Goal: Information Seeking & Learning: Learn about a topic

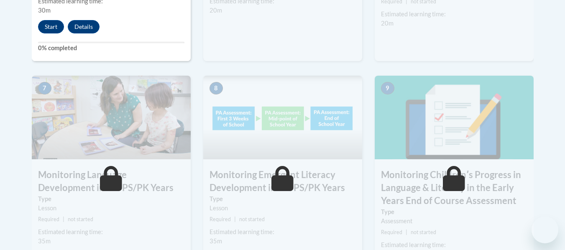
scroll to position [699, 0]
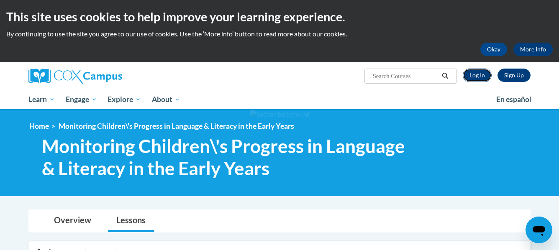
click at [484, 72] on link "Log In" at bounding box center [477, 75] width 29 height 13
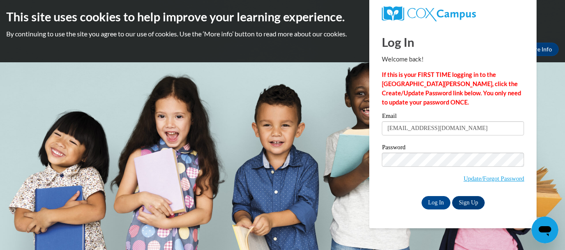
click at [422, 196] on input "Log In" at bounding box center [436, 202] width 29 height 13
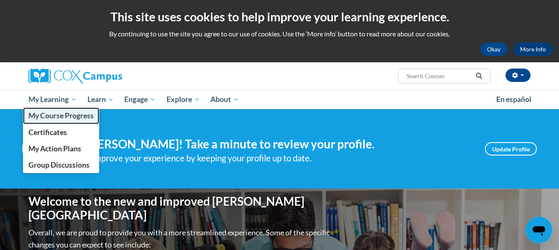
click at [49, 115] on span "My Course Progress" at bounding box center [60, 115] width 65 height 9
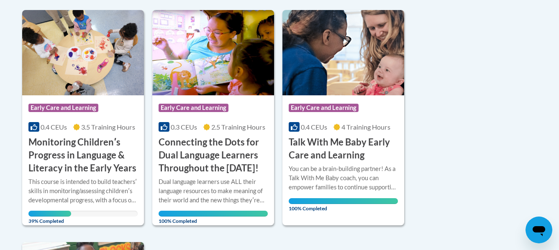
scroll to position [203, 0]
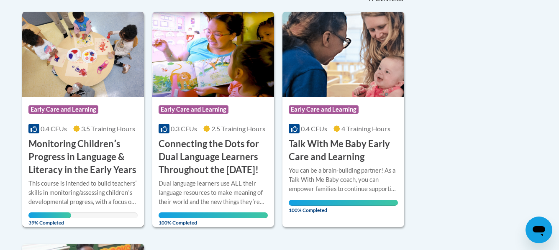
click at [125, 107] on div "Course Category: Early Care and Learning" at bounding box center [82, 110] width 109 height 19
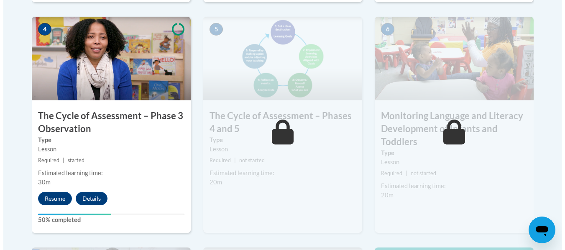
scroll to position [535, 0]
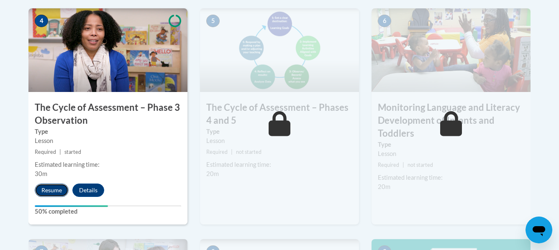
click at [51, 193] on button "Resume" at bounding box center [52, 190] width 34 height 13
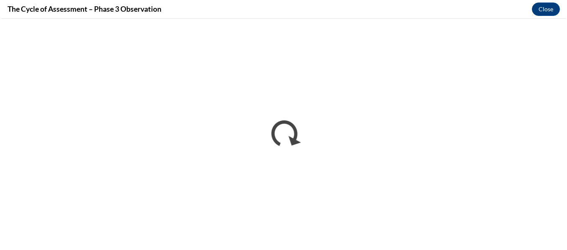
scroll to position [0, 0]
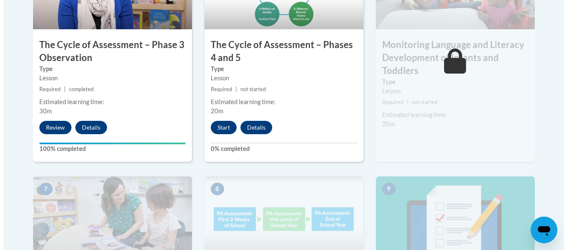
scroll to position [588, 0]
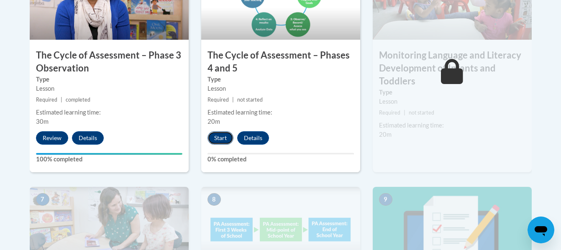
click at [220, 135] on button "Start" at bounding box center [220, 137] width 26 height 13
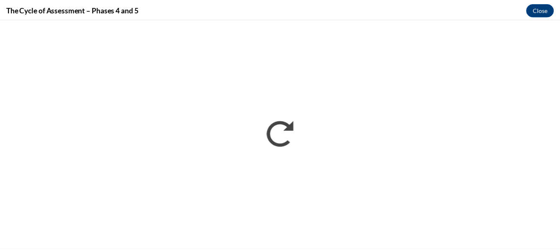
scroll to position [0, 0]
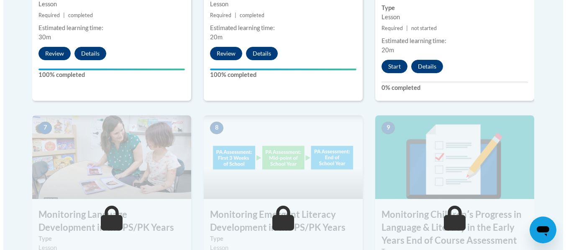
scroll to position [668, 0]
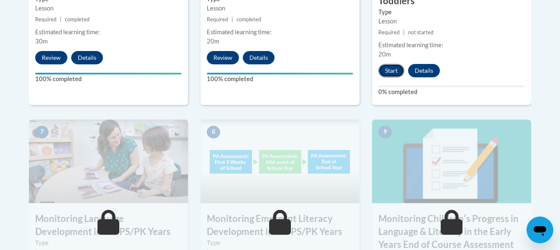
click at [389, 70] on button "Start" at bounding box center [391, 70] width 26 height 13
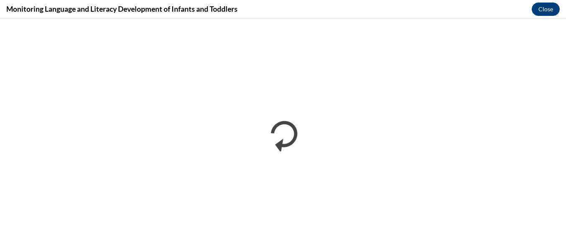
scroll to position [0, 0]
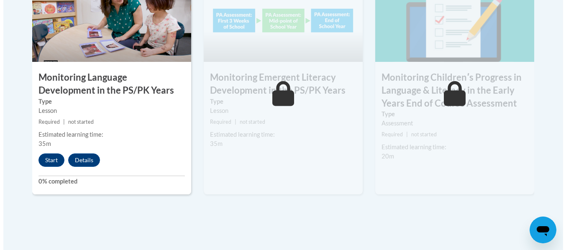
scroll to position [831, 0]
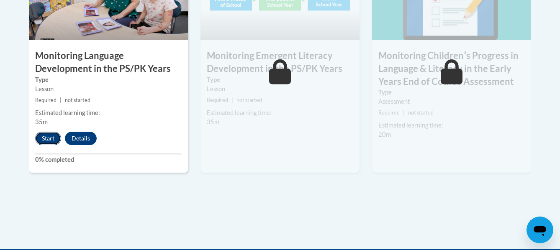
click at [50, 136] on button "Start" at bounding box center [48, 138] width 26 height 13
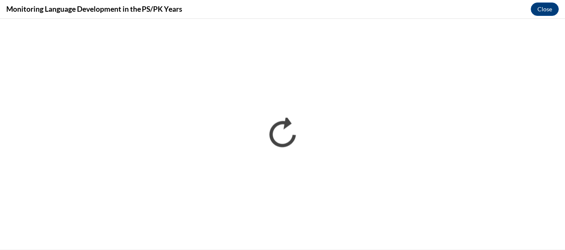
scroll to position [0, 0]
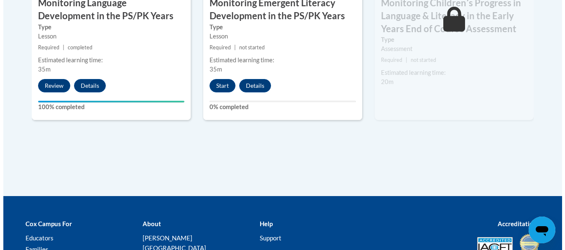
scroll to position [862, 0]
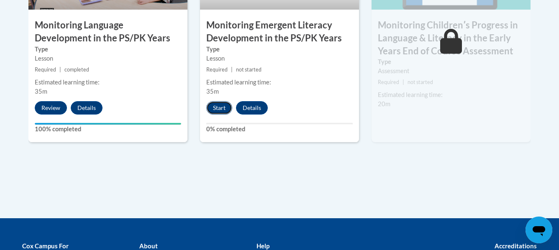
click at [222, 108] on button "Start" at bounding box center [219, 107] width 26 height 13
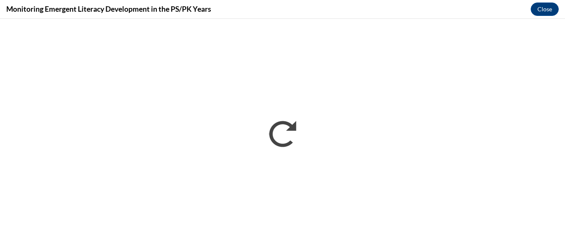
scroll to position [0, 0]
click at [518, 2] on div "Monitoring Emergent Literacy Development in the PS/PK Years Close" at bounding box center [282, 9] width 565 height 19
click at [558, 18] on div "Monitoring Emergent Literacy Development in the PS/PK Years Close" at bounding box center [282, 9] width 565 height 19
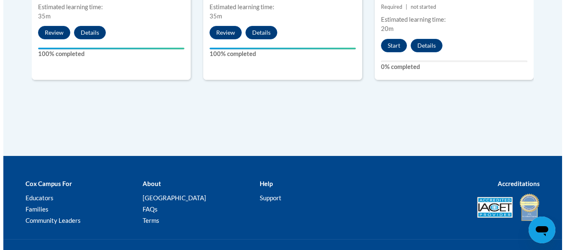
scroll to position [859, 0]
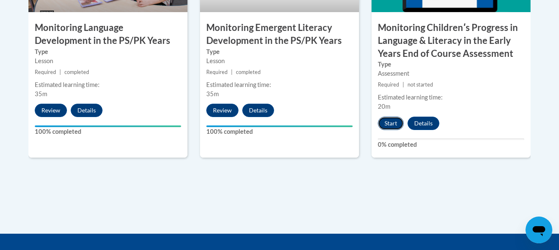
click at [395, 120] on button "Start" at bounding box center [391, 123] width 26 height 13
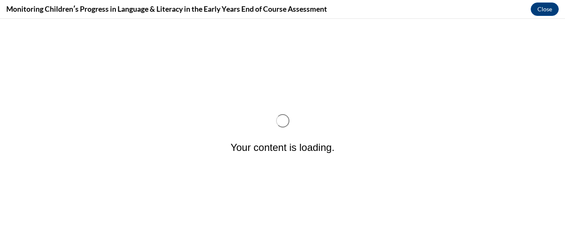
scroll to position [0, 0]
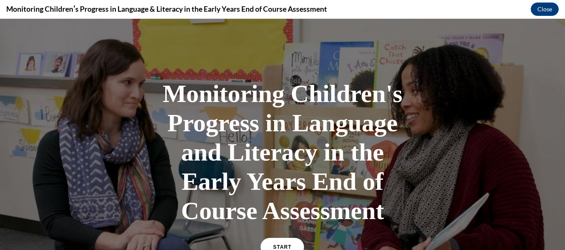
click at [267, 238] on div "Monitoring Children's Progress in Language and Literacy in the Early Years End …" at bounding box center [282, 167] width 251 height 193
click at [278, 241] on link "START" at bounding box center [283, 247] width 46 height 19
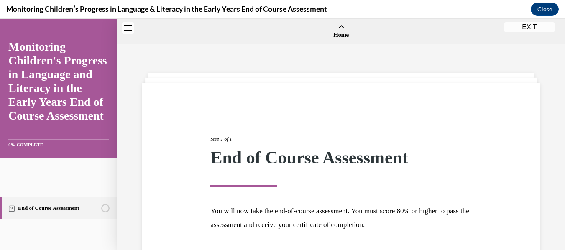
scroll to position [26, 0]
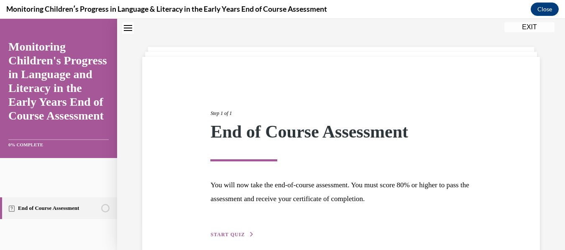
click at [212, 235] on span "START QUIZ" at bounding box center [227, 235] width 34 height 6
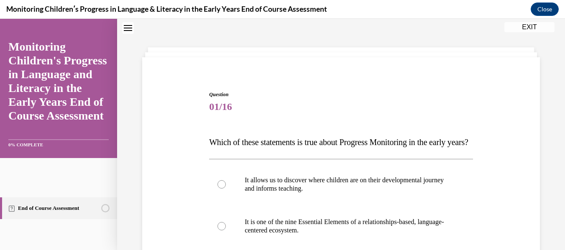
click at [239, 149] on p "Which of these statements is true about Progress Monitoring in the early years?" at bounding box center [341, 142] width 264 height 17
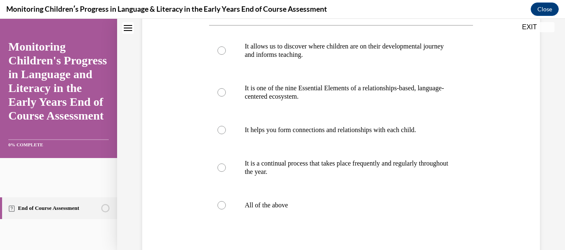
scroll to position [176, 0]
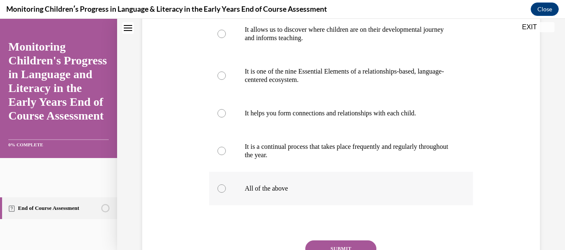
click at [398, 193] on p "All of the above" at bounding box center [348, 188] width 207 height 8
click at [226, 193] on input "All of the above" at bounding box center [221, 188] width 8 height 8
radio input "true"
click at [537, 173] on div "Question 01/16 Which of these statements is true about Progress Monitoring in t…" at bounding box center [341, 97] width 448 height 457
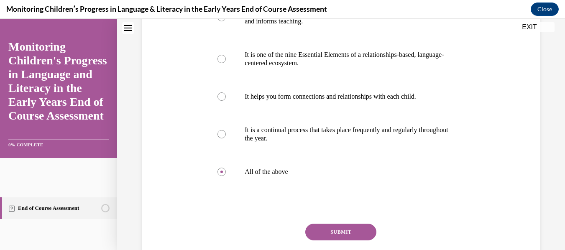
scroll to position [243, 0]
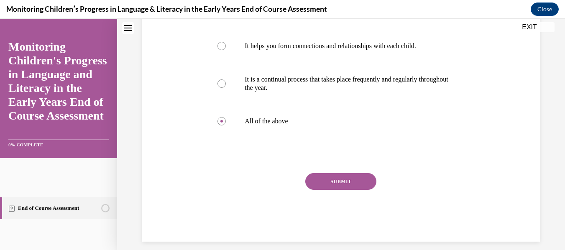
click at [348, 190] on button "SUBMIT" at bounding box center [340, 181] width 71 height 17
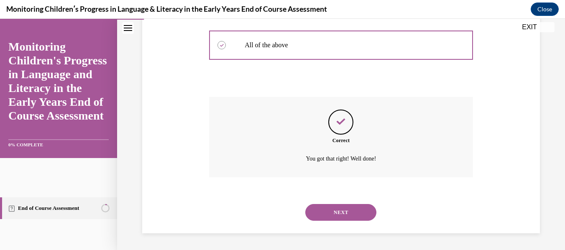
scroll to position [336, 0]
click at [360, 210] on button "NEXT" at bounding box center [340, 212] width 71 height 17
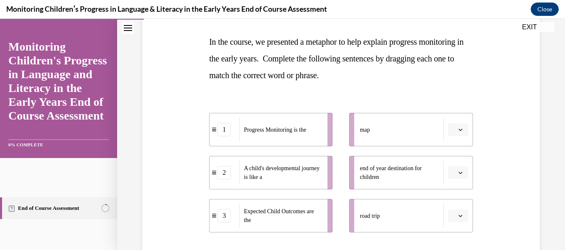
scroll to position [143, 0]
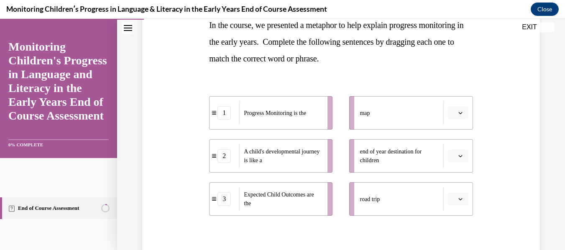
click at [458, 158] on span "button" at bounding box center [461, 156] width 6 height 6
click at [457, 222] on div "3" at bounding box center [451, 225] width 21 height 17
click at [458, 200] on icon "button" at bounding box center [460, 199] width 4 height 4
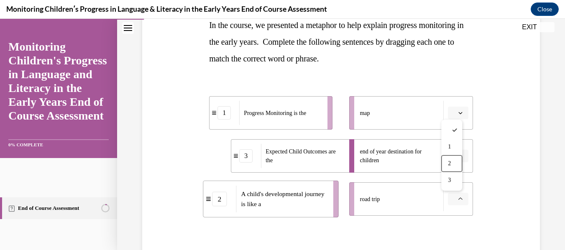
click at [447, 166] on div "2" at bounding box center [451, 163] width 21 height 17
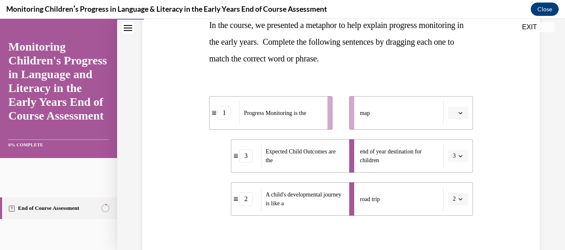
click at [459, 114] on button "button" at bounding box center [458, 113] width 20 height 13
click at [455, 144] on div "1" at bounding box center [451, 148] width 21 height 17
drag, startPoint x: 455, startPoint y: 144, endPoint x: 498, endPoint y: 199, distance: 70.0
click at [498, 199] on div "Question 02/16 In the course, we presented a metaphor to help explain progress …" at bounding box center [341, 134] width 402 height 371
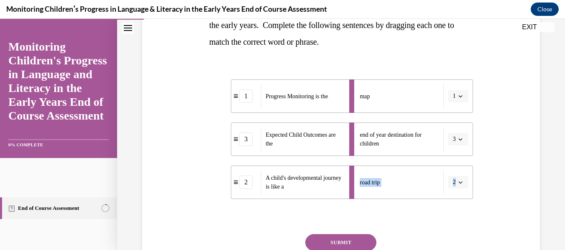
scroll to position [204, 0]
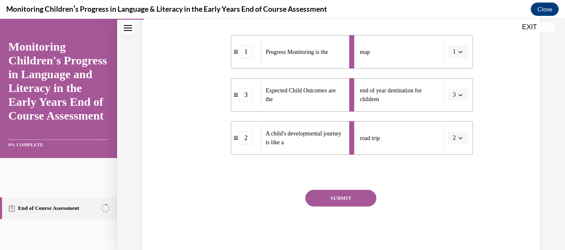
click at [471, 221] on div "Question 02/16 In the course, we presented a metaphor to help explain progress …" at bounding box center [341, 73] width 402 height 371
click at [470, 220] on div "Question 02/16 In the course, we presented a metaphor to help explain progress …" at bounding box center [341, 73] width 402 height 371
click at [351, 202] on button "SUBMIT" at bounding box center [340, 198] width 71 height 17
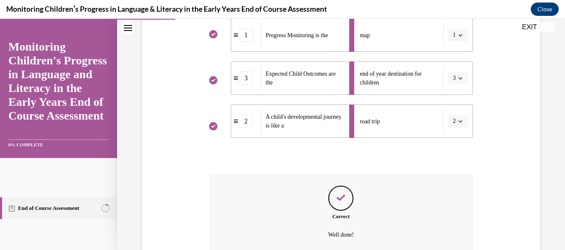
scroll to position [297, 0]
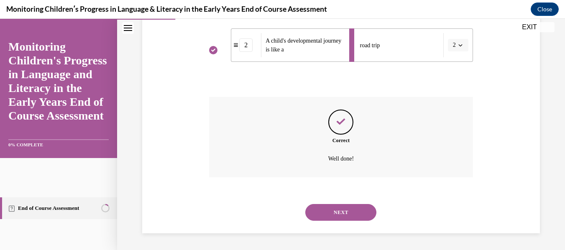
click at [485, 200] on div "Question 02/16 In the course, we presented a metaphor to help explain progress …" at bounding box center [341, 14] width 402 height 439
click at [338, 218] on button "NEXT" at bounding box center [340, 212] width 71 height 17
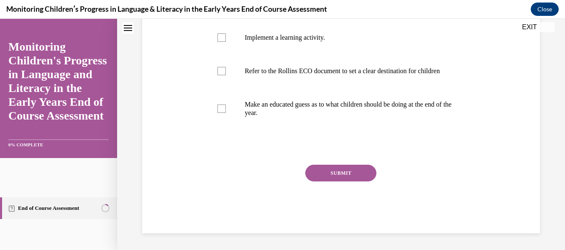
scroll to position [26, 0]
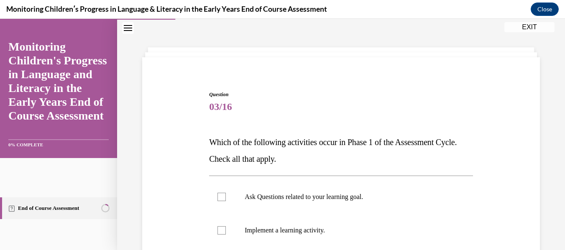
click at [338, 218] on label "Implement a learning activity." at bounding box center [341, 230] width 264 height 33
click at [226, 226] on input "Implement a learning activity." at bounding box center [221, 230] width 8 height 8
checkbox input "true"
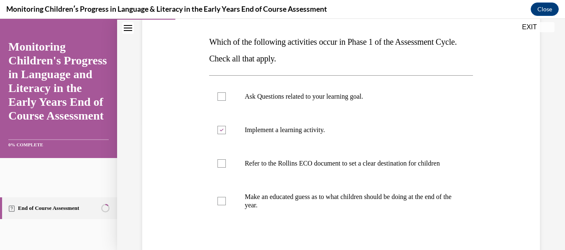
scroll to position [143, 0]
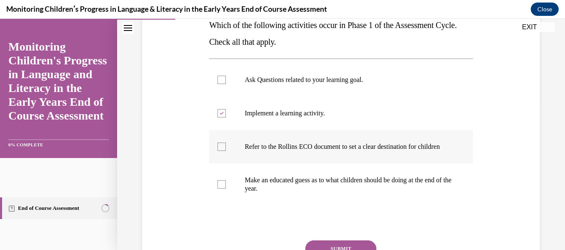
click at [337, 151] on p "Refer to the Rollins ECO document to set a clear destination for children" at bounding box center [348, 147] width 207 height 8
click at [226, 151] on input "Refer to the Rollins ECO document to set a clear destination for children" at bounding box center [221, 147] width 8 height 8
checkbox input "true"
click at [331, 120] on label "Implement a learning activity." at bounding box center [341, 113] width 264 height 33
click at [226, 118] on input "Implement a learning activity." at bounding box center [221, 113] width 8 height 8
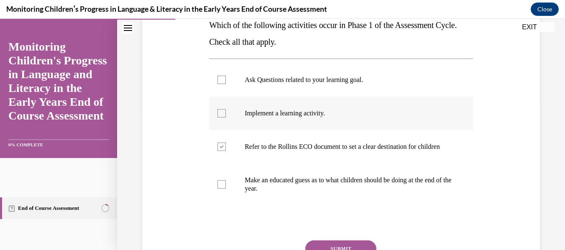
click at [331, 120] on label "Implement a learning activity." at bounding box center [341, 113] width 264 height 33
click at [226, 118] on input "Implement a learning activity." at bounding box center [221, 113] width 8 height 8
click at [305, 120] on label "Implement a learning activity." at bounding box center [341, 113] width 264 height 33
click at [226, 118] on input "Implement a learning activity." at bounding box center [221, 113] width 8 height 8
checkbox input "false"
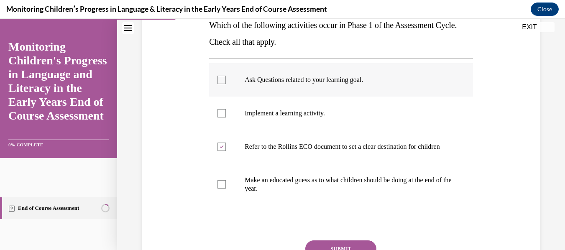
click at [221, 78] on div at bounding box center [221, 80] width 8 height 8
click at [221, 78] on input "Ask Questions related to your learning goal." at bounding box center [221, 80] width 8 height 8
checkbox input "true"
click at [371, 193] on p "Make an educated guess as to what children should be doing at the end of the ye…" at bounding box center [348, 184] width 207 height 17
click at [226, 189] on input "Make an educated guess as to what children should be doing at the end of the ye…" at bounding box center [221, 184] width 8 height 8
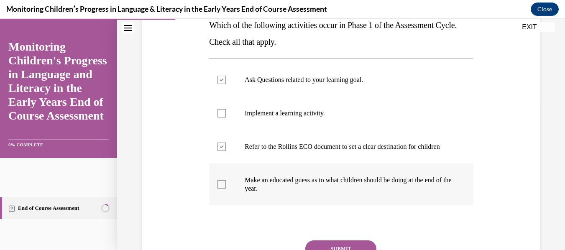
checkbox input "true"
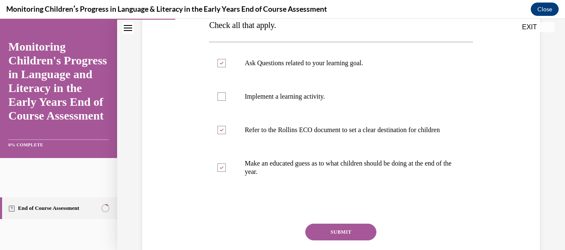
click at [361, 235] on button "SUBMIT" at bounding box center [340, 232] width 71 height 17
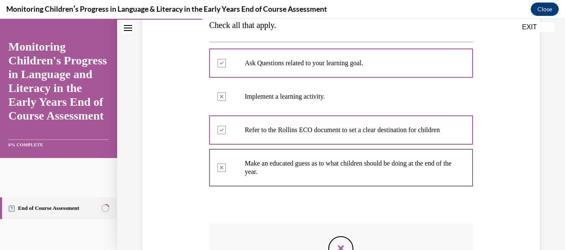
scroll to position [176, 0]
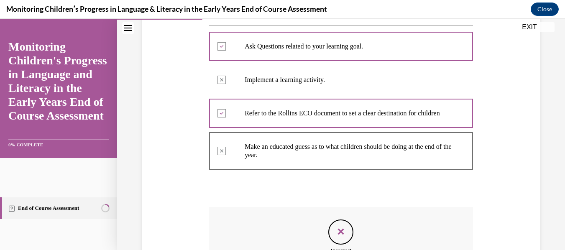
click at [557, 241] on div "Question 03/16 Which of the following activities occur in Phase 1 of the Assess…" at bounding box center [341, 119] width 448 height 501
click at [557, 240] on div "Question 03/16 Which of the following activities occur in Phase 1 of the Assess…" at bounding box center [341, 119] width 448 height 501
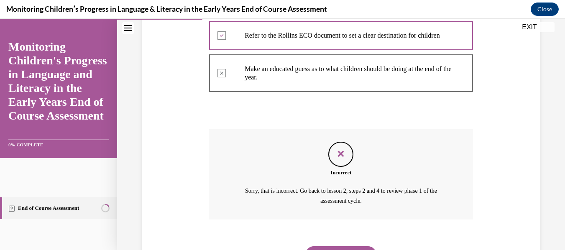
scroll to position [276, 0]
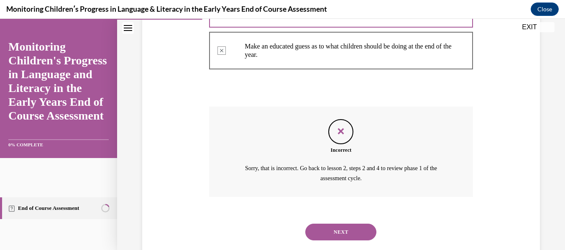
click at [332, 239] on button "NEXT" at bounding box center [340, 232] width 71 height 17
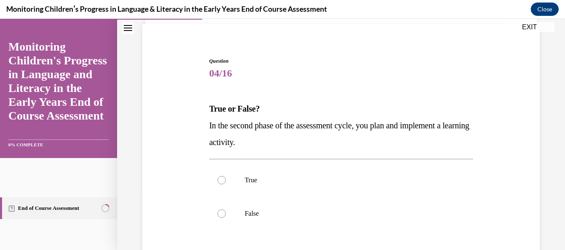
scroll to position [76, 0]
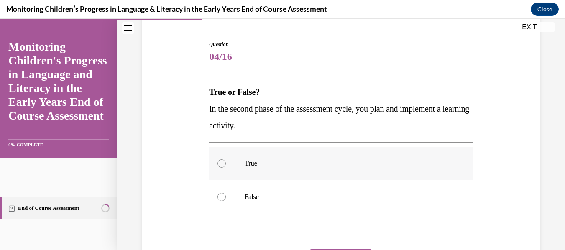
click at [318, 159] on label "True" at bounding box center [341, 163] width 264 height 33
click at [226, 159] on input "True" at bounding box center [221, 163] width 8 height 8
radio input "true"
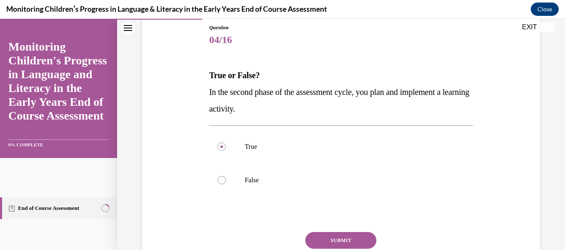
scroll to position [109, 0]
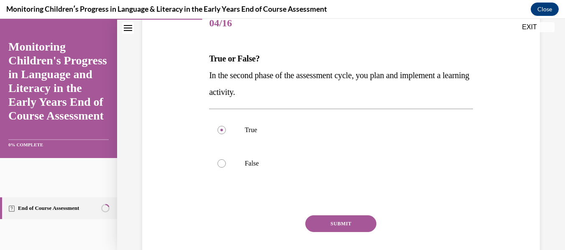
click at [352, 217] on button "SUBMIT" at bounding box center [340, 223] width 71 height 17
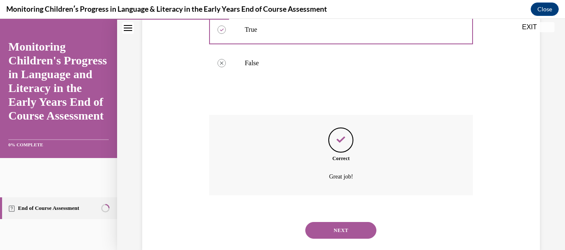
scroll to position [228, 0]
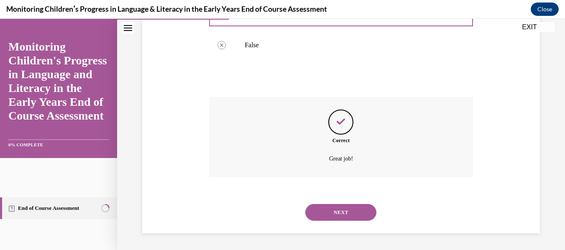
click at [364, 209] on button "NEXT" at bounding box center [340, 212] width 71 height 17
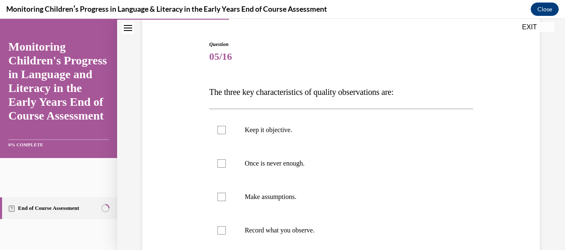
scroll to position [92, 0]
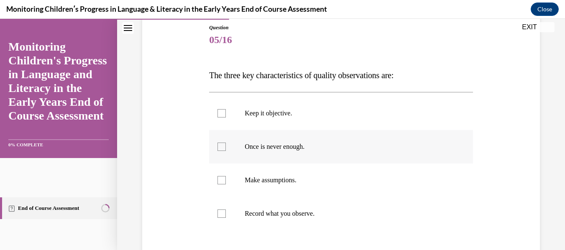
click at [332, 161] on label "Once is never enough." at bounding box center [341, 146] width 264 height 33
click at [226, 151] on input "Once is never enough." at bounding box center [221, 147] width 8 height 8
click at [332, 160] on label "Once is never enough." at bounding box center [341, 146] width 264 height 33
click at [226, 151] on input "Once is never enough." at bounding box center [221, 147] width 8 height 8
click at [332, 160] on label "Once is never enough." at bounding box center [341, 146] width 264 height 33
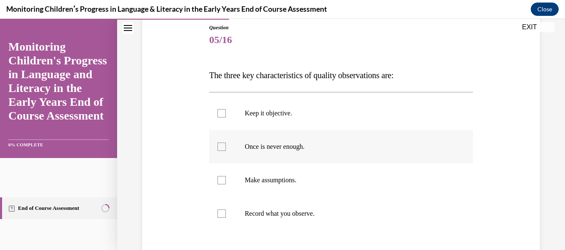
click at [226, 151] on input "Once is never enough." at bounding box center [221, 147] width 8 height 8
checkbox input "true"
click at [297, 222] on label "Record what you observe." at bounding box center [341, 213] width 264 height 33
click at [226, 218] on input "Record what you observe." at bounding box center [221, 214] width 8 height 8
checkbox input "true"
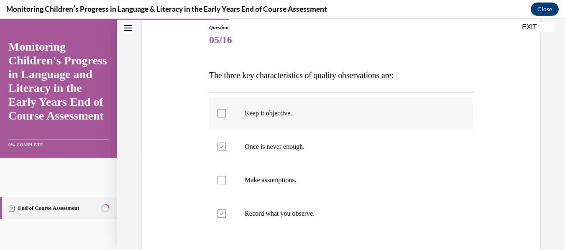
click at [242, 108] on label "Keep it objective." at bounding box center [341, 113] width 264 height 33
click at [226, 109] on input "Keep it objective." at bounding box center [221, 113] width 8 height 8
checkbox input "true"
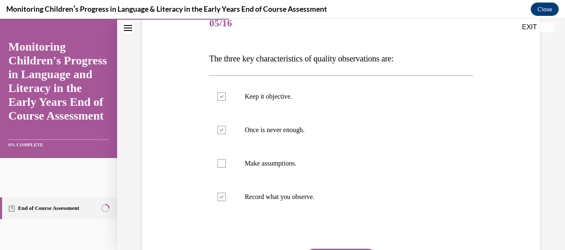
scroll to position [126, 0]
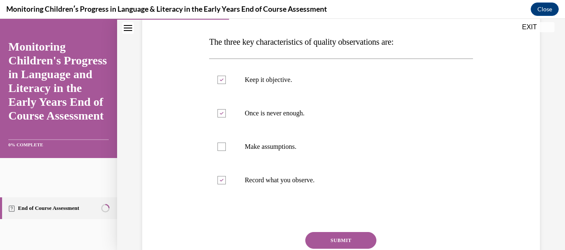
click at [345, 241] on button "SUBMIT" at bounding box center [340, 240] width 71 height 17
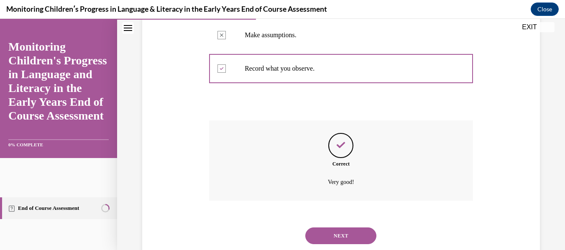
scroll to position [260, 0]
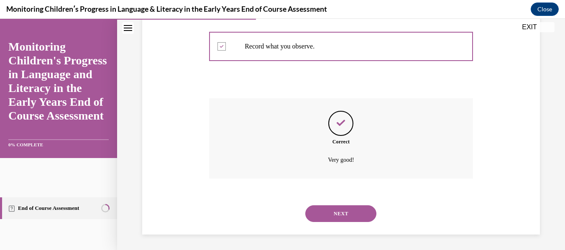
click at [346, 210] on button "NEXT" at bounding box center [340, 213] width 71 height 17
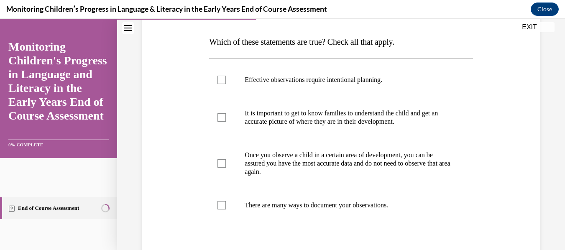
scroll to position [143, 0]
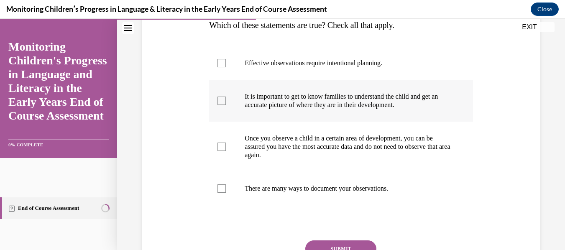
click at [361, 101] on p "It is important to get to know families to understand the child and get an accu…" at bounding box center [348, 100] width 207 height 17
click at [226, 101] on input "It is important to get to know families to understand the child and get an accu…" at bounding box center [221, 101] width 8 height 8
checkbox input "true"
click at [359, 62] on p "Effective observations require intentional planning." at bounding box center [348, 63] width 207 height 8
click at [226, 62] on input "Effective observations require intentional planning." at bounding box center [221, 63] width 8 height 8
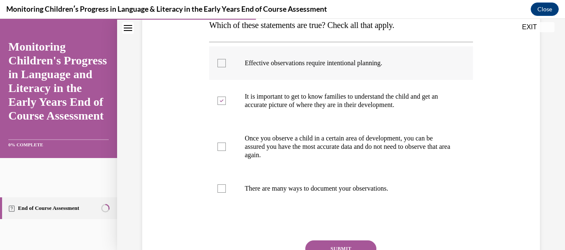
checkbox input "true"
click at [355, 187] on p "There are many ways to document your observations." at bounding box center [348, 188] width 207 height 8
click at [226, 187] on input "There are many ways to document your observations." at bounding box center [221, 188] width 8 height 8
click at [355, 187] on p "There are many ways to document your observations." at bounding box center [348, 188] width 207 height 8
click at [226, 187] on input "There are many ways to document your observations." at bounding box center [221, 188] width 8 height 8
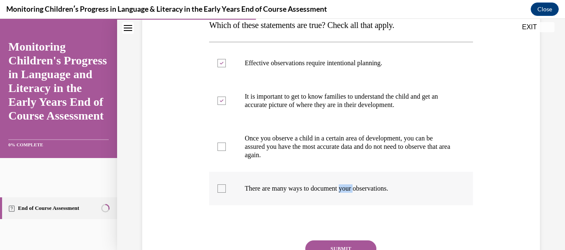
click at [355, 187] on p "There are many ways to document your observations." at bounding box center [348, 188] width 207 height 8
click at [226, 187] on input "There are many ways to document your observations." at bounding box center [221, 188] width 8 height 8
click at [355, 187] on p "There are many ways to document your observations." at bounding box center [348, 188] width 207 height 8
click at [226, 187] on input "There are many ways to document your observations." at bounding box center [221, 188] width 8 height 8
click at [227, 187] on label "There are many ways to document your observations." at bounding box center [341, 188] width 264 height 33
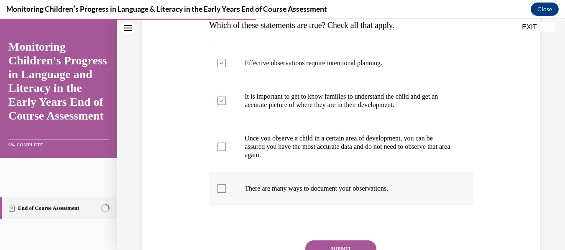
click at [226, 187] on input "There are many ways to document your observations." at bounding box center [221, 188] width 8 height 8
checkbox input "true"
click at [354, 244] on button "SUBMIT" at bounding box center [340, 248] width 71 height 17
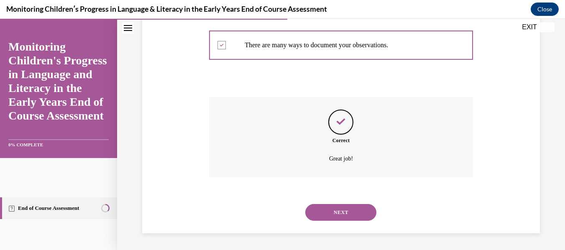
click at [330, 213] on button "NEXT" at bounding box center [340, 212] width 71 height 17
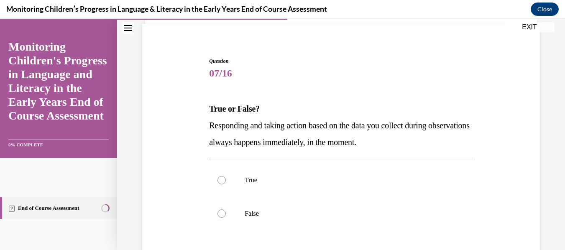
scroll to position [76, 0]
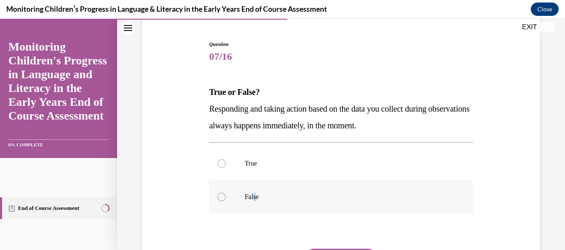
click at [253, 194] on p "False" at bounding box center [348, 197] width 207 height 8
click at [222, 200] on div at bounding box center [221, 197] width 8 height 8
click at [222, 200] on input "False" at bounding box center [221, 197] width 8 height 8
radio input "true"
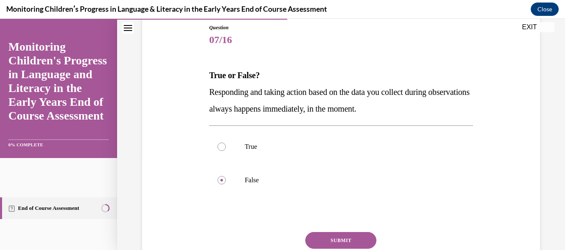
scroll to position [109, 0]
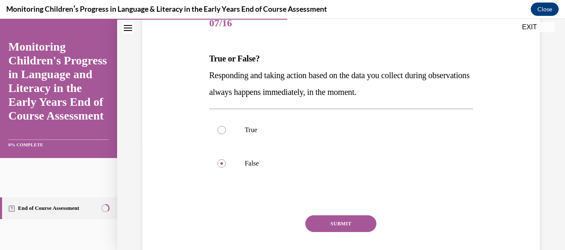
click at [358, 226] on button "SUBMIT" at bounding box center [340, 223] width 71 height 17
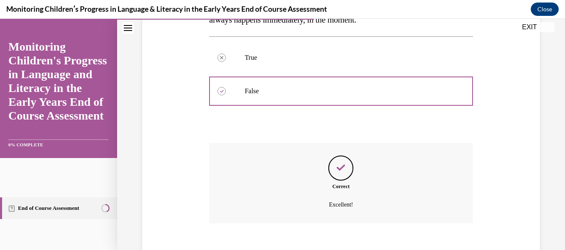
scroll to position [228, 0]
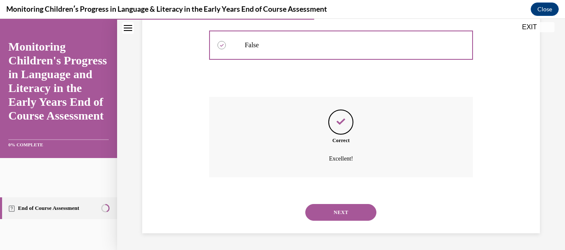
click at [314, 213] on button "NEXT" at bounding box center [340, 212] width 71 height 17
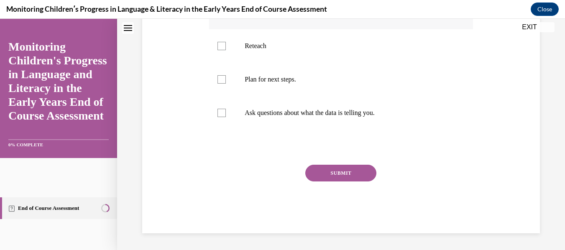
scroll to position [26, 0]
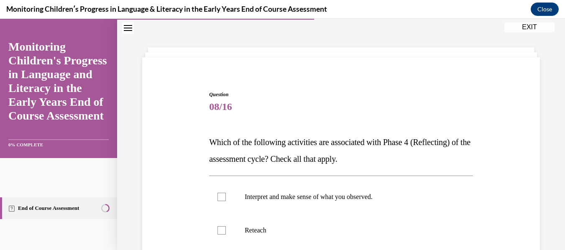
click at [540, 187] on div "Question 08/16 Which of the following activities are associated with Phase 4 (R…" at bounding box center [341, 227] width 448 height 415
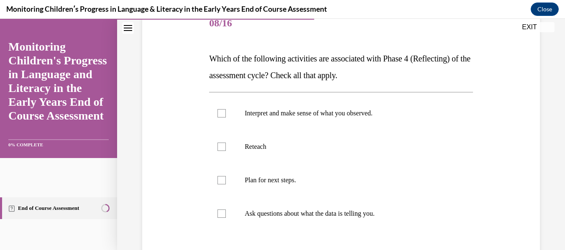
scroll to position [126, 0]
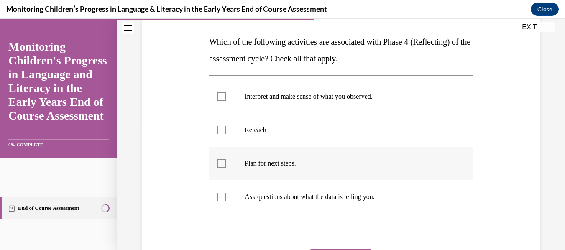
click at [327, 170] on label "Plan for next steps." at bounding box center [341, 163] width 264 height 33
click at [226, 168] on input "Plan for next steps." at bounding box center [221, 163] width 8 height 8
checkbox input "true"
click at [323, 204] on label "Ask questions about what the data is telling you." at bounding box center [341, 196] width 264 height 33
click at [226, 201] on input "Ask questions about what the data is telling you." at bounding box center [221, 197] width 8 height 8
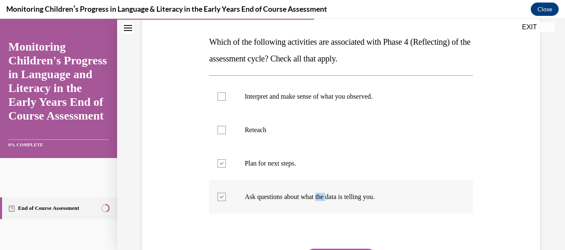
click at [323, 204] on label "Ask questions about what the data is telling you." at bounding box center [341, 196] width 264 height 33
click at [226, 201] on input "Ask questions about what the data is telling you." at bounding box center [221, 197] width 8 height 8
checkbox input "false"
click at [301, 100] on p "Interpret and make sense of what you observed." at bounding box center [348, 96] width 207 height 8
click at [226, 100] on input "Interpret and make sense of what you observed." at bounding box center [221, 96] width 8 height 8
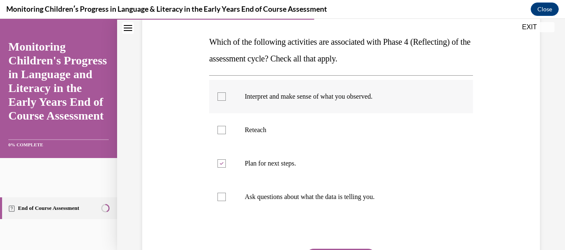
checkbox input "true"
click at [465, 227] on div at bounding box center [341, 231] width 264 height 10
click at [340, 191] on label "Ask questions about what the data is telling you." at bounding box center [341, 196] width 264 height 33
click at [226, 193] on input "Ask questions about what the data is telling you." at bounding box center [221, 197] width 8 height 8
checkbox input "true"
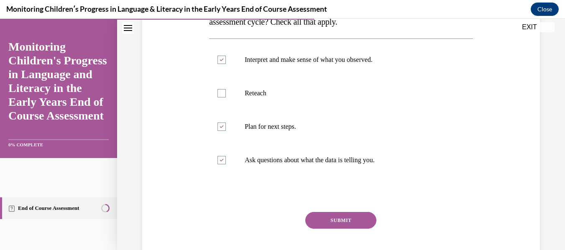
scroll to position [185, 0]
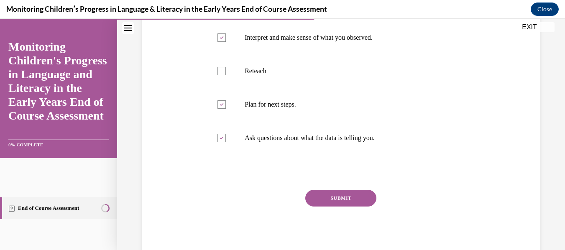
drag, startPoint x: 330, startPoint y: 187, endPoint x: 331, endPoint y: 192, distance: 5.0
click at [331, 191] on div "Question 08/16 Which of the following activities are associated with Phase 4 (R…" at bounding box center [341, 94] width 264 height 327
click at [331, 193] on button "SUBMIT" at bounding box center [340, 198] width 71 height 17
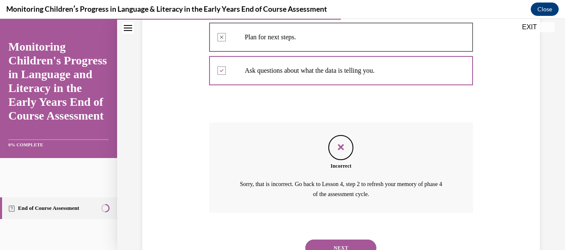
scroll to position [261, 0]
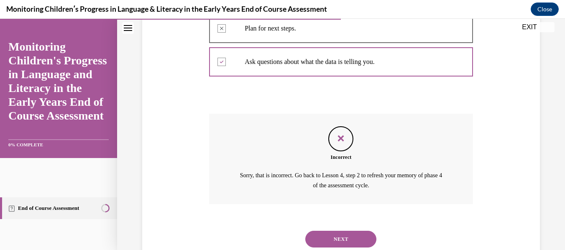
click at [351, 243] on button "NEXT" at bounding box center [340, 239] width 71 height 17
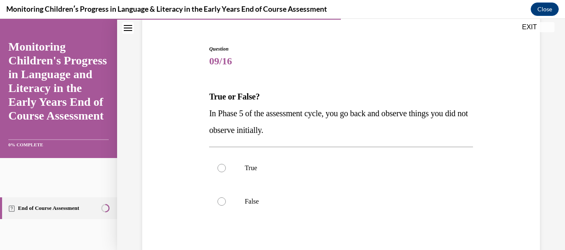
scroll to position [76, 0]
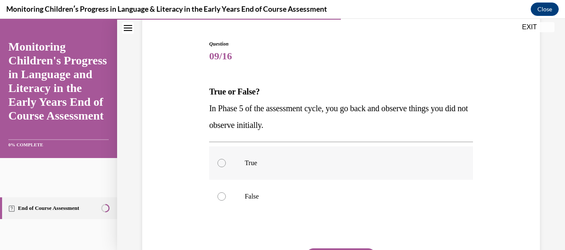
click at [298, 162] on p "True" at bounding box center [348, 163] width 207 height 8
click at [226, 162] on input "True" at bounding box center [221, 163] width 8 height 8
radio input "true"
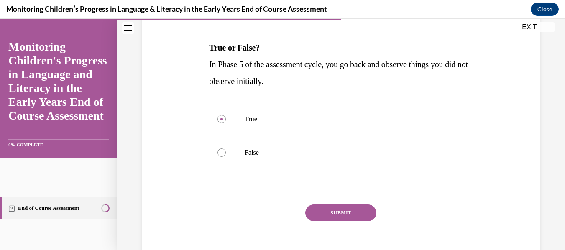
scroll to position [135, 0]
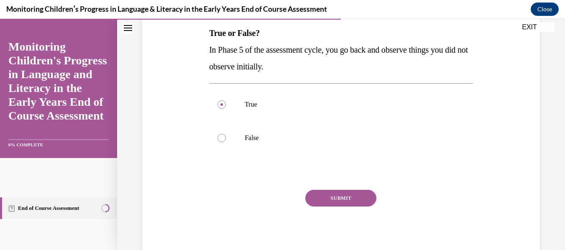
click at [345, 198] on button "SUBMIT" at bounding box center [340, 198] width 71 height 17
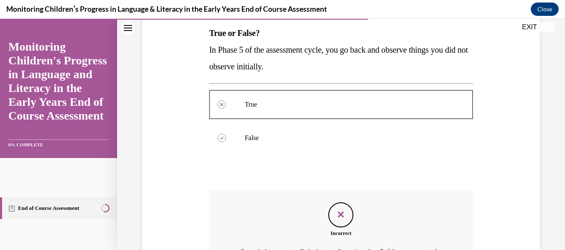
scroll to position [238, 0]
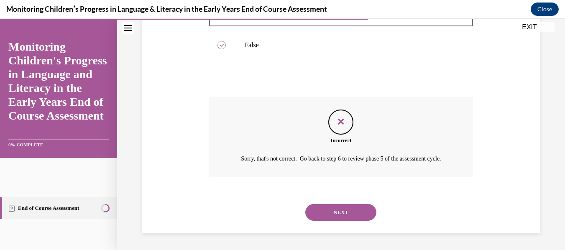
click at [310, 212] on button "NEXT" at bounding box center [340, 212] width 71 height 17
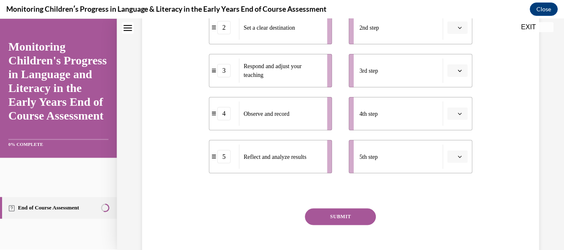
scroll to position [26, 0]
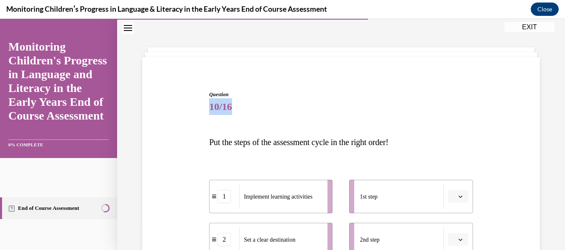
drag, startPoint x: 558, startPoint y: 65, endPoint x: 565, endPoint y: 105, distance: 40.6
click at [558, 105] on div "Home Question 09/16 True or False? In Phase 5 of the assessment cycle, you go b…" at bounding box center [341, 134] width 448 height 231
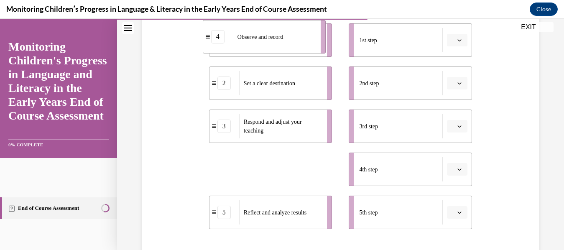
scroll to position [167, 0]
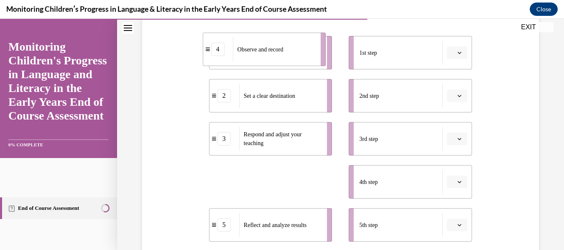
drag, startPoint x: 297, startPoint y: 176, endPoint x: 290, endPoint y: 43, distance: 132.7
click at [290, 43] on div "Observe and record" at bounding box center [274, 49] width 83 height 24
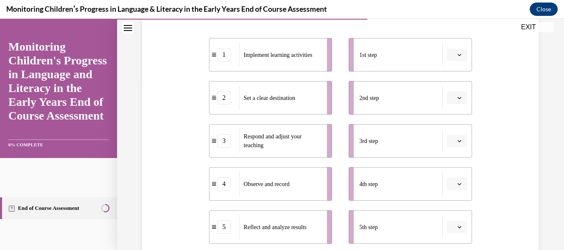
click at [308, 186] on div "Observe and record" at bounding box center [280, 184] width 83 height 24
click at [458, 54] on button "button" at bounding box center [457, 55] width 20 height 13
click at [452, 105] on div "2" at bounding box center [451, 107] width 21 height 17
click at [458, 100] on icon "button" at bounding box center [460, 98] width 4 height 4
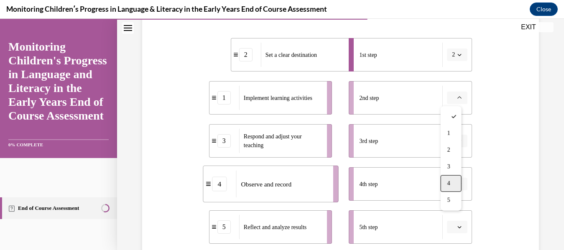
click at [457, 176] on div "4" at bounding box center [451, 183] width 21 height 17
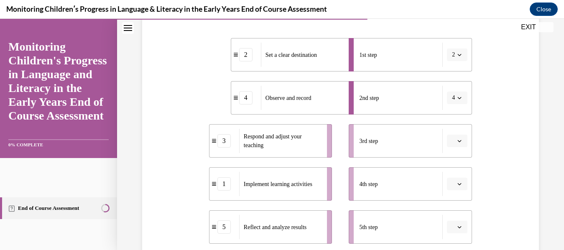
click at [455, 147] on button "button" at bounding box center [457, 141] width 20 height 13
click at [450, 54] on span "1" at bounding box center [448, 55] width 3 height 7
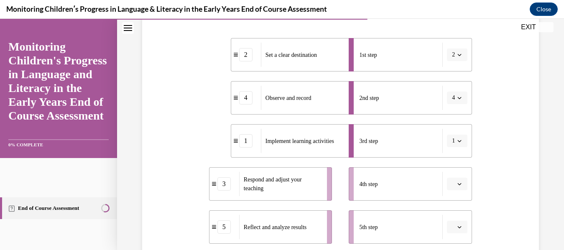
click at [455, 179] on button "button" at bounding box center [457, 184] width 20 height 13
click at [419, 137] on div "3rd step" at bounding box center [401, 141] width 84 height 24
click at [458, 140] on icon "button" at bounding box center [460, 141] width 4 height 4
click at [449, 118] on div "5" at bounding box center [449, 122] width 21 height 17
click at [452, 189] on button "button" at bounding box center [457, 184] width 20 height 13
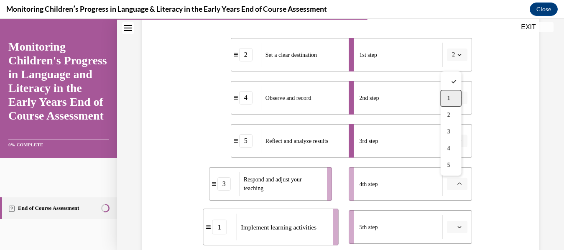
click at [444, 104] on div "1" at bounding box center [451, 98] width 21 height 17
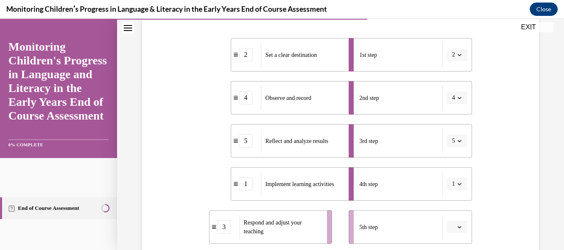
click at [449, 220] on li "5th step" at bounding box center [410, 226] width 123 height 33
click at [458, 228] on icon "button" at bounding box center [460, 227] width 4 height 4
click at [455, 178] on div "3" at bounding box center [451, 174] width 21 height 17
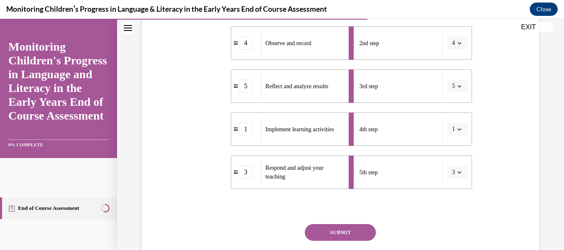
scroll to position [231, 0]
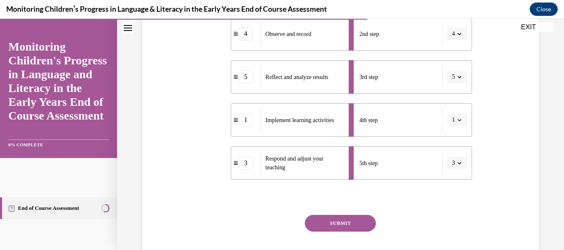
click at [368, 227] on button "SUBMIT" at bounding box center [340, 223] width 71 height 17
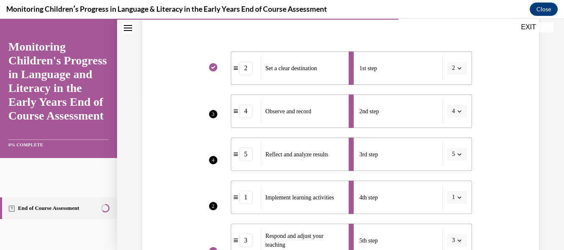
scroll to position [153, 0]
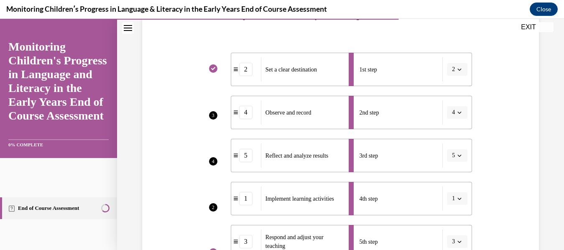
click at [459, 117] on li "2nd step 4" at bounding box center [410, 112] width 123 height 33
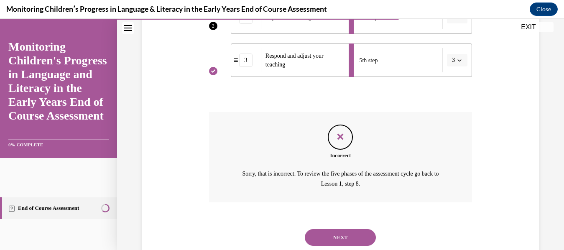
scroll to position [335, 0]
click at [351, 239] on button "NEXT" at bounding box center [340, 236] width 71 height 17
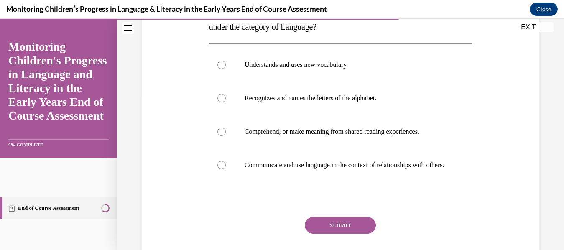
scroll to position [159, 0]
